Goal: Information Seeking & Learning: Learn about a topic

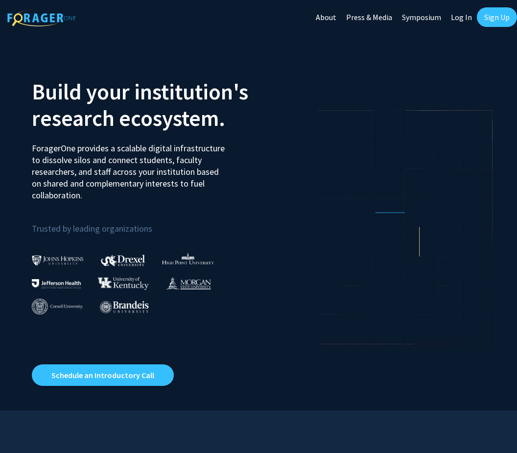
click at [459, 21] on link "Log In" at bounding box center [461, 17] width 31 height 34
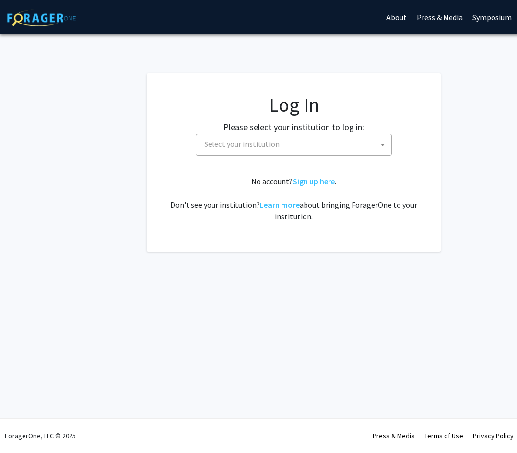
click at [364, 143] on span "Select your institution" at bounding box center [295, 144] width 191 height 20
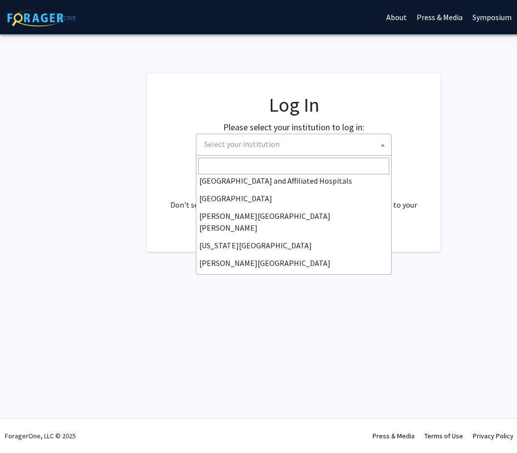
scroll to position [162, 0]
select select "1"
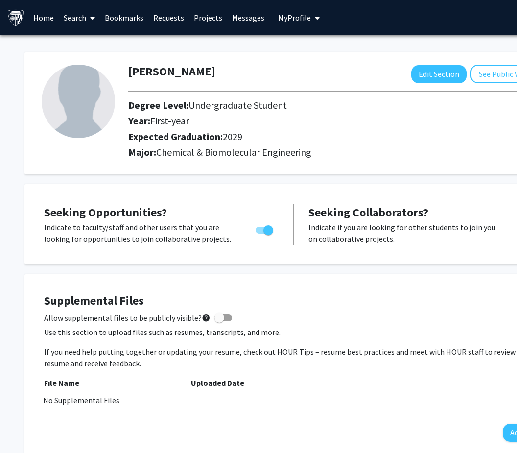
click at [82, 14] on link "Search" at bounding box center [79, 17] width 41 height 34
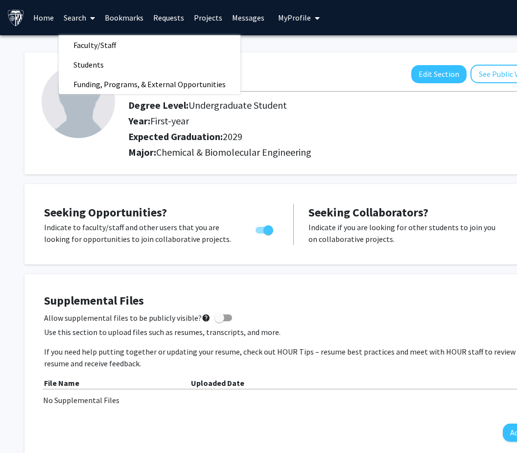
click at [144, 50] on link "Faculty/Staff" at bounding box center [150, 45] width 182 height 15
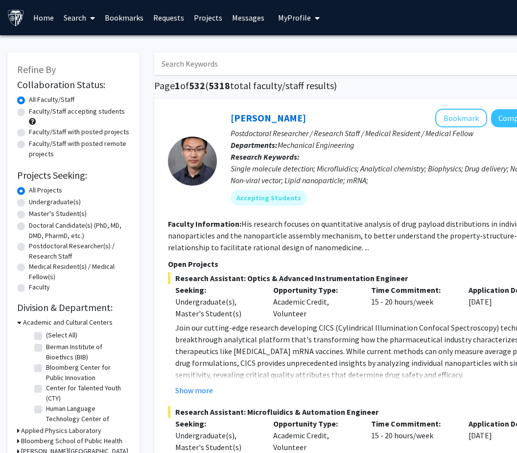
click at [29, 203] on label "Undergraduate(s)" at bounding box center [55, 202] width 52 height 10
click at [29, 203] on input "Undergraduate(s)" at bounding box center [32, 200] width 6 height 6
radio input "true"
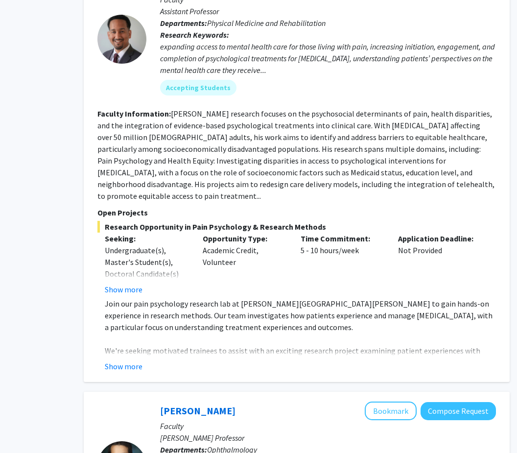
scroll to position [3813, 70]
click at [128, 360] on button "Show more" at bounding box center [124, 366] width 38 height 12
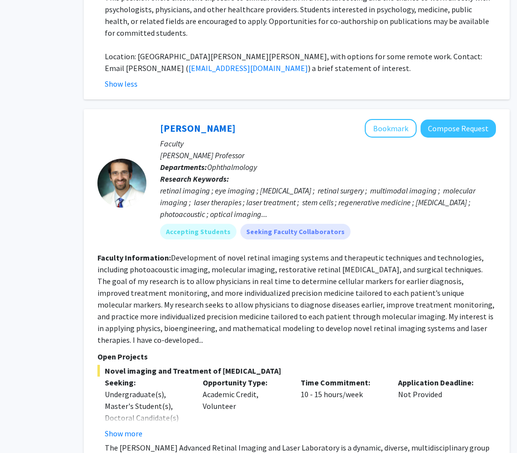
scroll to position [4315, 70]
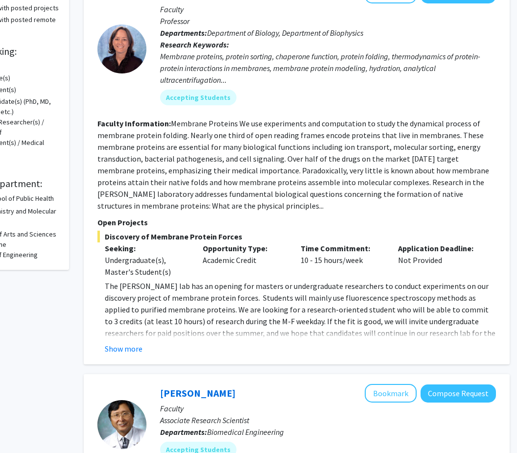
scroll to position [128, 70]
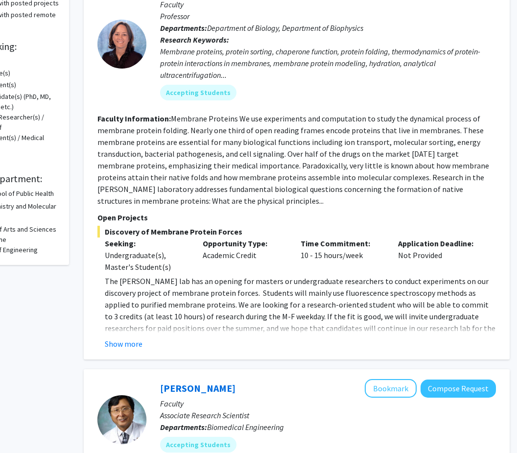
click at [120, 348] on button "Show more" at bounding box center [124, 344] width 38 height 12
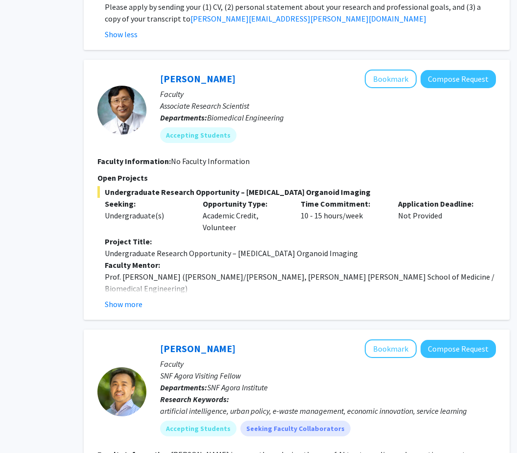
scroll to position [569, 70]
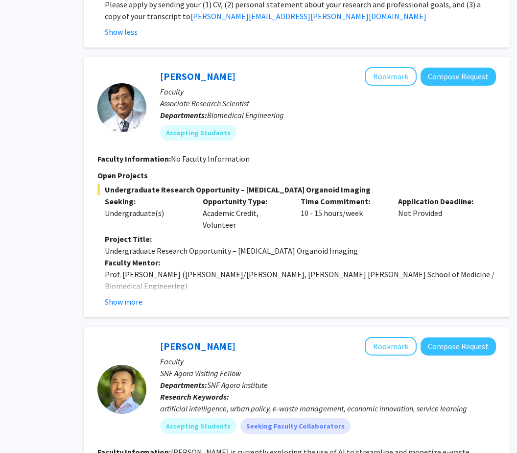
click at [119, 296] on button "Show more" at bounding box center [124, 302] width 38 height 12
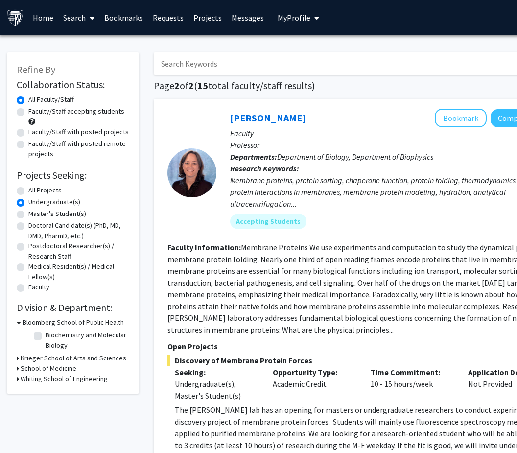
scroll to position [0, 0]
click at [29, 188] on label "All Projects" at bounding box center [45, 190] width 33 height 10
click at [29, 188] on input "All Projects" at bounding box center [32, 188] width 6 height 6
radio input "true"
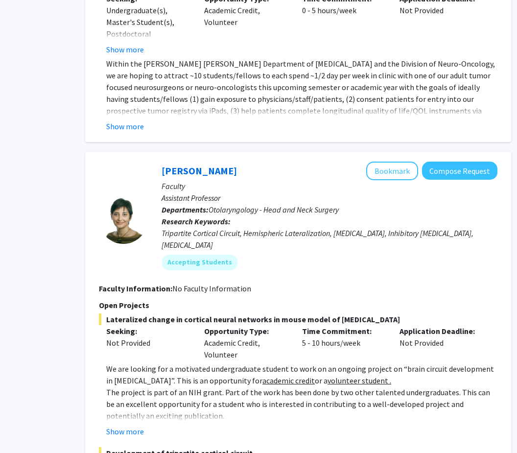
scroll to position [3795, 69]
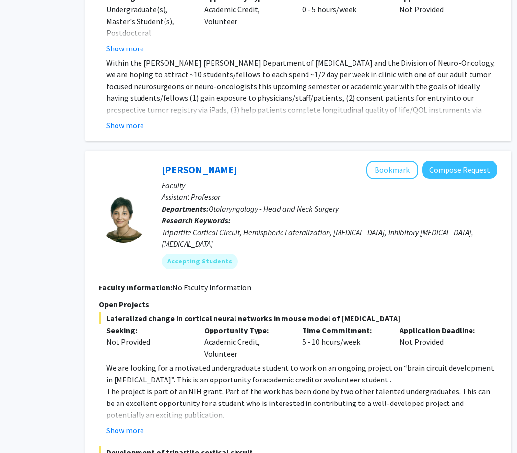
click at [118, 425] on button "Show more" at bounding box center [126, 431] width 38 height 12
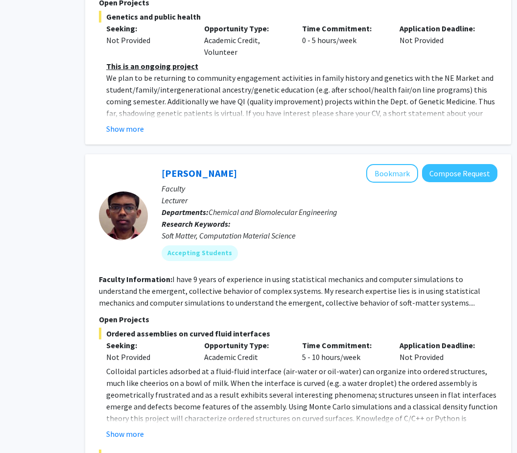
scroll to position [4761, 69]
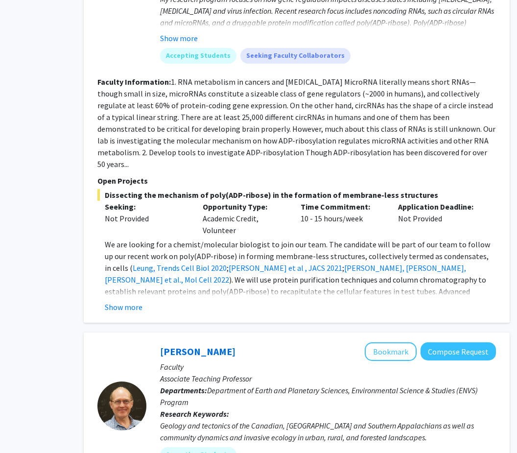
scroll to position [2199, 70]
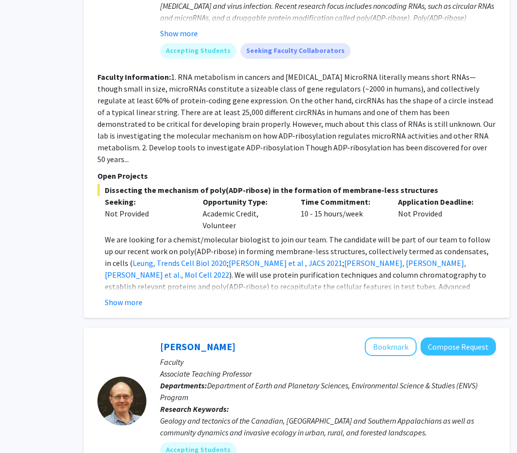
click at [147, 296] on div "Show more" at bounding box center [300, 302] width 391 height 12
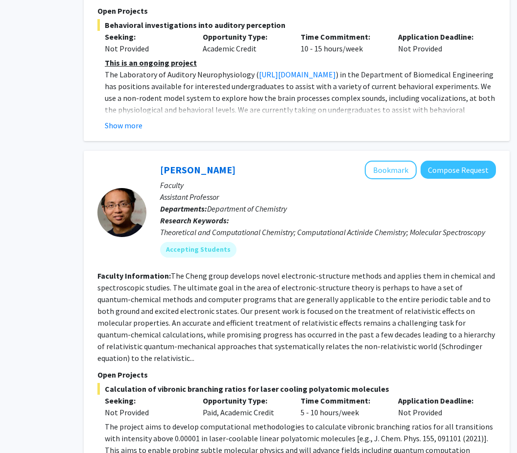
scroll to position [3436, 70]
click at [429, 279] on fg-read-more "The Cheng group develops novel electronic-structure methods and applies them in…" at bounding box center [295, 317] width 397 height 92
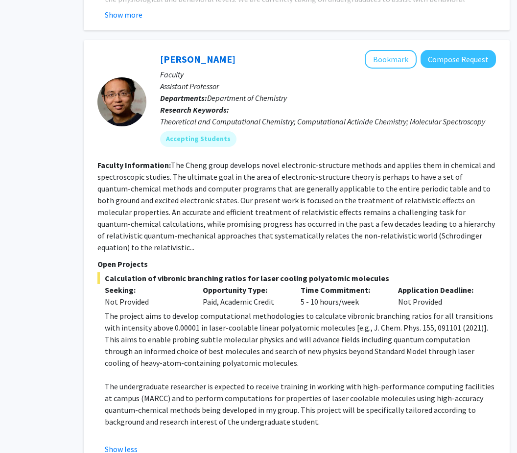
scroll to position [3552, 70]
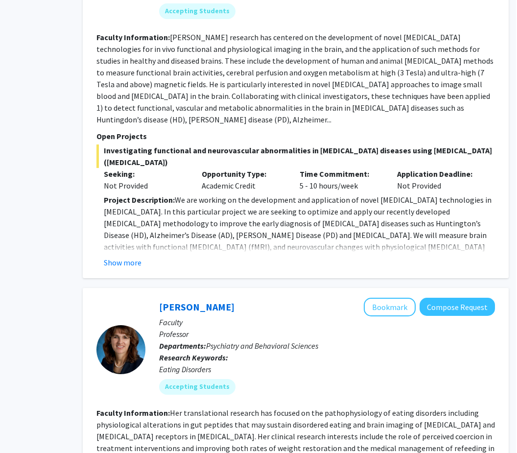
scroll to position [984, 70]
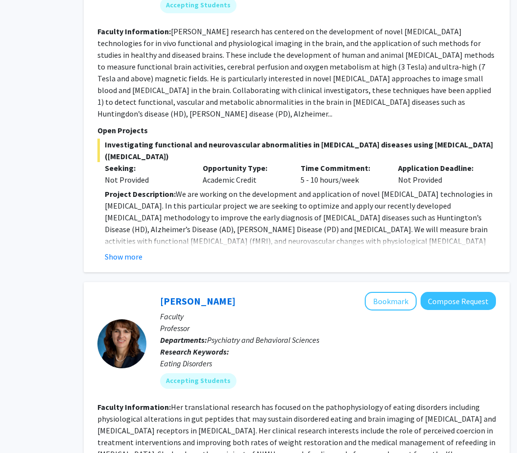
click at [126, 251] on button "Show more" at bounding box center [124, 257] width 38 height 12
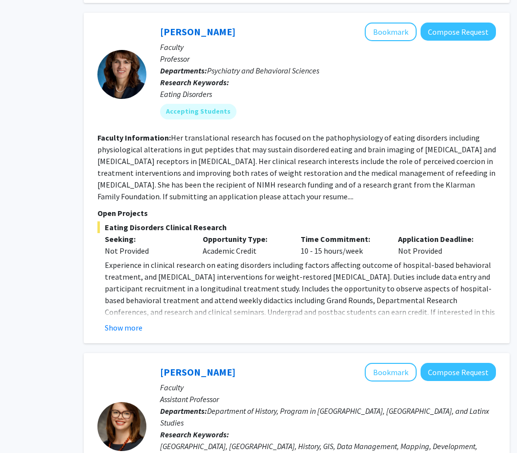
scroll to position [1548, 70]
click at [115, 322] on button "Show more" at bounding box center [124, 328] width 38 height 12
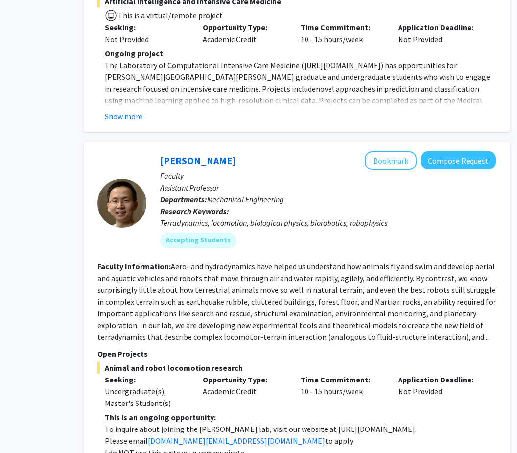
scroll to position [3653, 70]
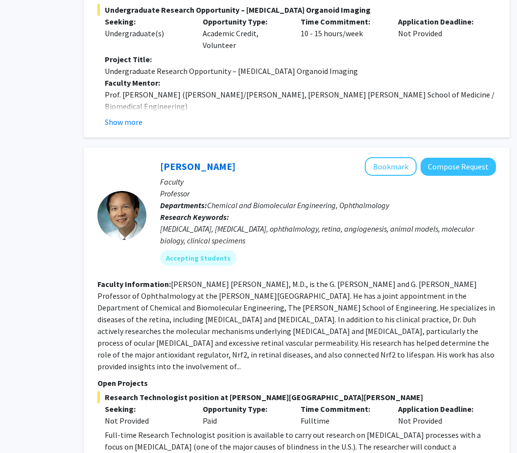
scroll to position [2095, 70]
